Goal: Check status

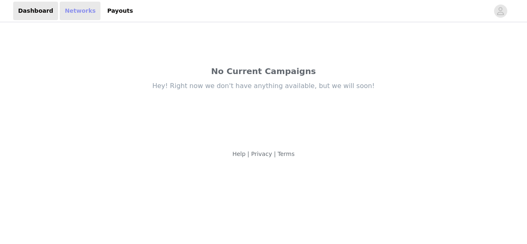
click at [72, 14] on link "Networks" at bounding box center [80, 11] width 41 height 19
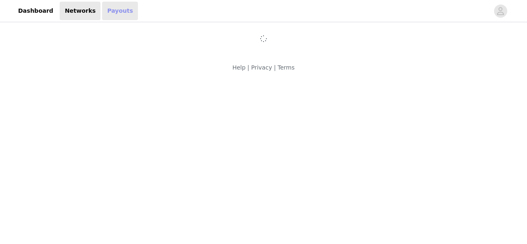
click at [110, 9] on link "Payouts" at bounding box center [120, 11] width 36 height 19
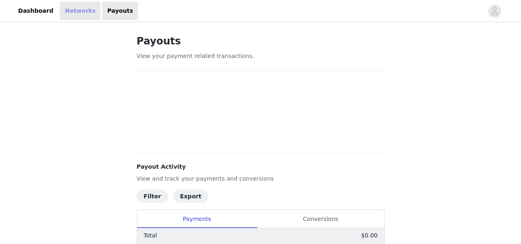
click at [73, 8] on link "Networks" at bounding box center [80, 11] width 41 height 19
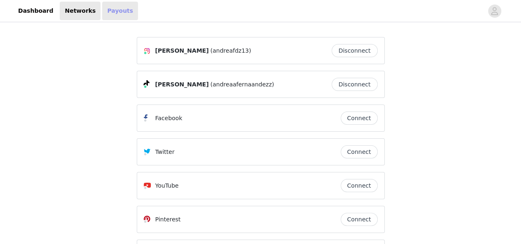
click at [105, 5] on link "Payouts" at bounding box center [120, 11] width 36 height 19
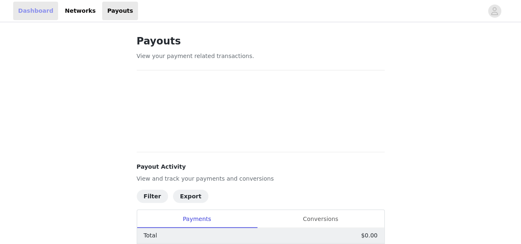
click at [30, 19] on link "Dashboard" at bounding box center [35, 11] width 45 height 19
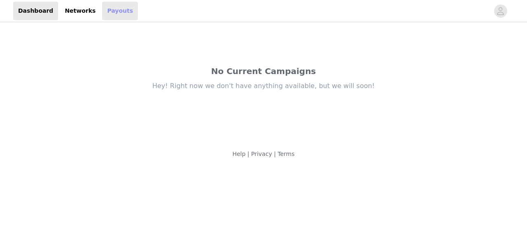
click at [105, 7] on link "Payouts" at bounding box center [120, 11] width 36 height 19
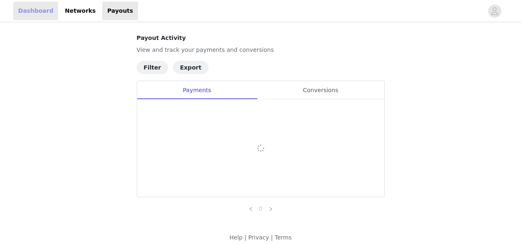
click at [33, 8] on link "Dashboard" at bounding box center [35, 11] width 45 height 19
